Goal: Browse casually: Explore the website without a specific task or goal

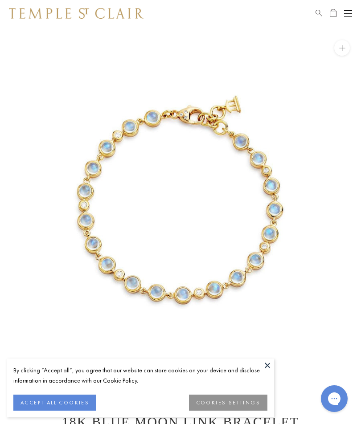
click at [265, 361] on button at bounding box center [267, 365] width 13 height 13
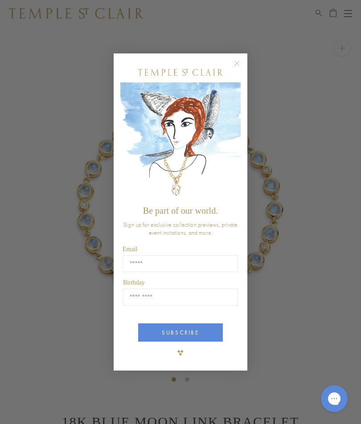
click at [234, 58] on icon "Close dialog" at bounding box center [236, 63] width 11 height 11
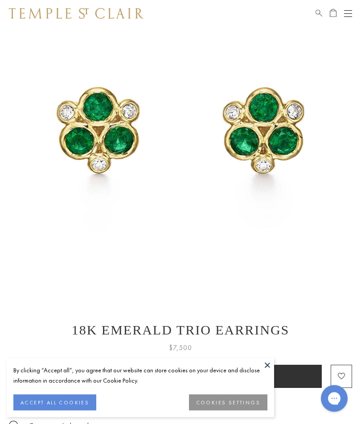
scroll to position [81, 0]
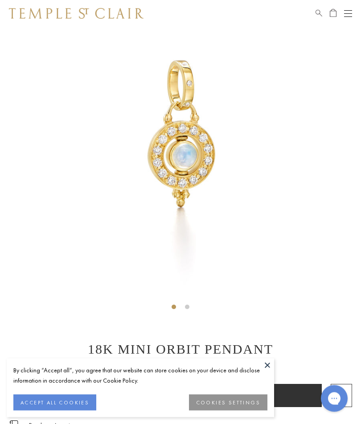
scroll to position [73, 0]
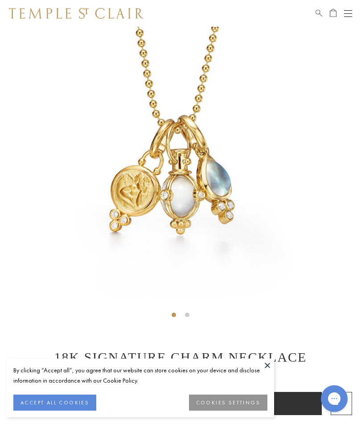
scroll to position [64, 0]
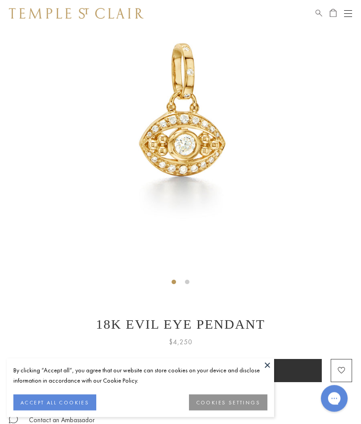
scroll to position [98, 0]
